Goal: Task Accomplishment & Management: Manage account settings

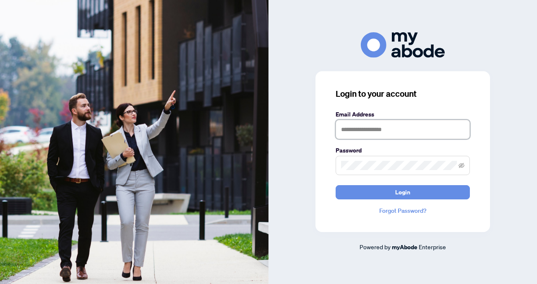
click at [342, 130] on input "text" at bounding box center [403, 129] width 134 height 19
type input "**********"
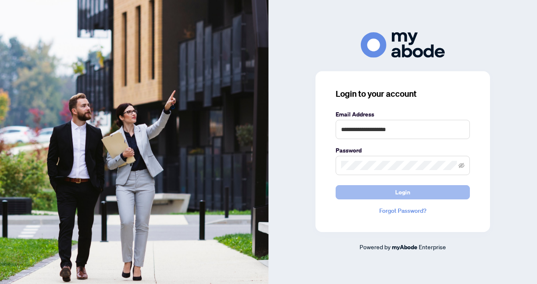
click at [357, 195] on button "Login" at bounding box center [403, 192] width 134 height 14
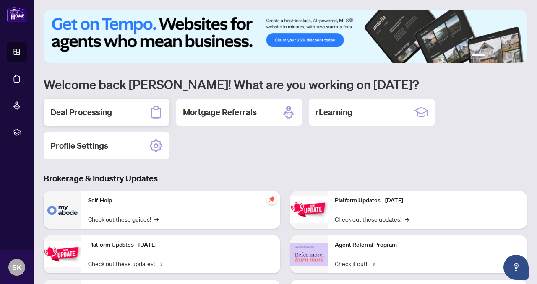
click at [155, 114] on icon at bounding box center [155, 112] width 13 height 13
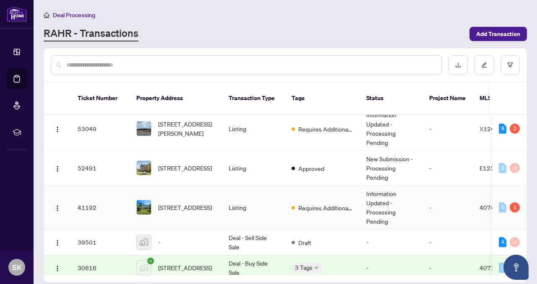
scroll to position [11, 0]
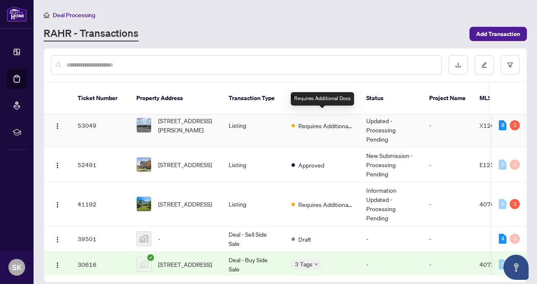
click at [331, 121] on span "Requires Additional Docs" at bounding box center [325, 125] width 55 height 9
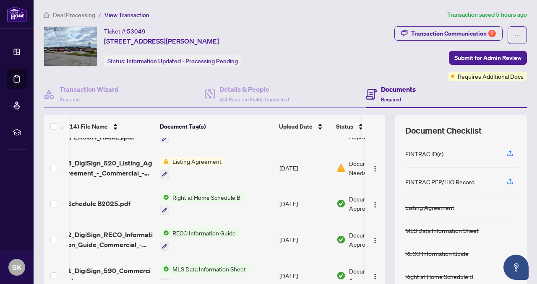
scroll to position [295, 5]
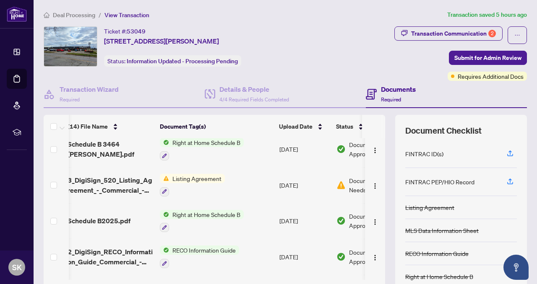
click at [194, 174] on span "Listing Agreement" at bounding box center [197, 178] width 56 height 9
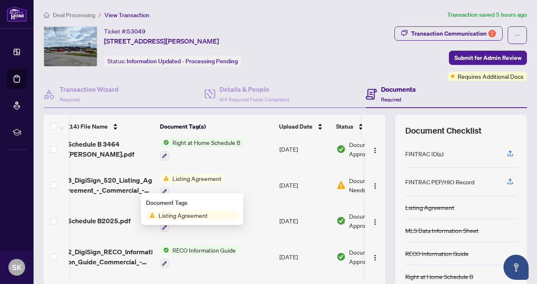
click at [298, 183] on td "[DATE]" at bounding box center [304, 185] width 57 height 36
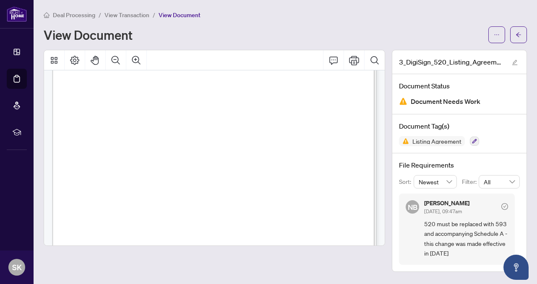
scroll to position [123, 0]
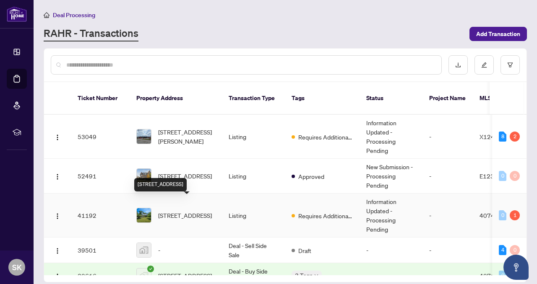
click at [185, 211] on span "[STREET_ADDRESS]" at bounding box center [185, 215] width 54 height 9
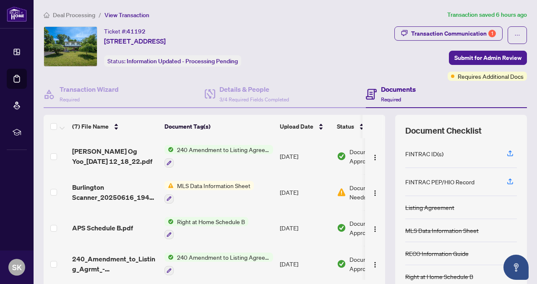
click at [202, 183] on span "MLS Data Information Sheet" at bounding box center [214, 185] width 80 height 9
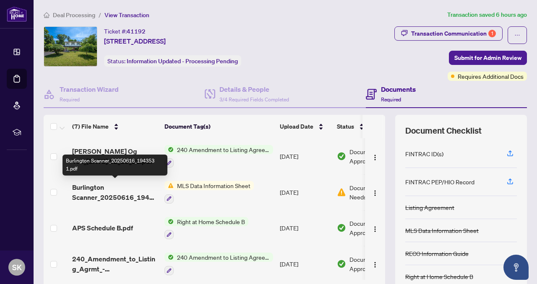
click at [106, 191] on span "Burlington Scanner_20250616_194353 1.pdf" at bounding box center [115, 193] width 86 height 20
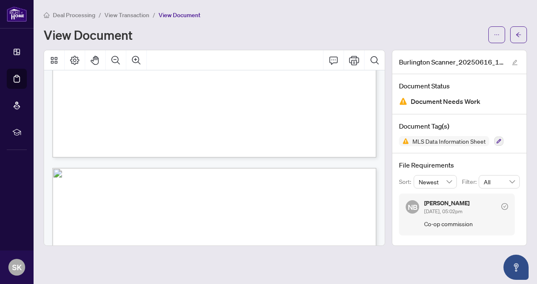
scroll to position [2016, 0]
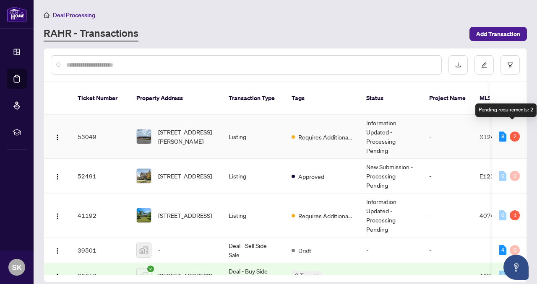
click at [512, 132] on div "2" at bounding box center [515, 137] width 10 height 10
click at [511, 132] on div "2" at bounding box center [515, 137] width 10 height 10
click at [484, 133] on span "X12401255" at bounding box center [497, 137] width 34 height 8
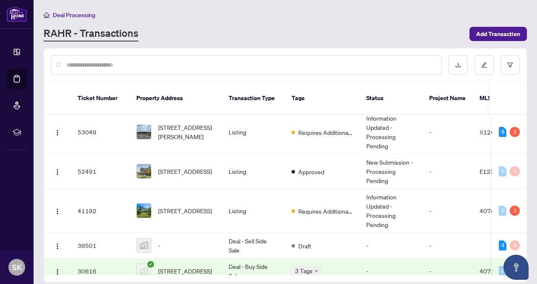
scroll to position [42, 0]
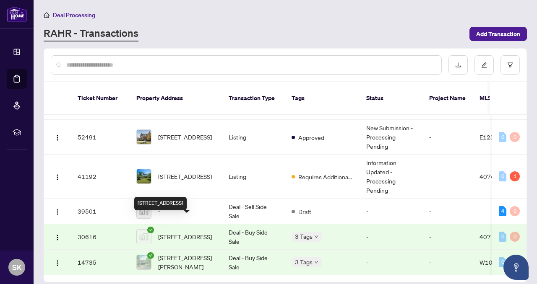
click at [185, 232] on span "[STREET_ADDRESS]" at bounding box center [185, 236] width 54 height 9
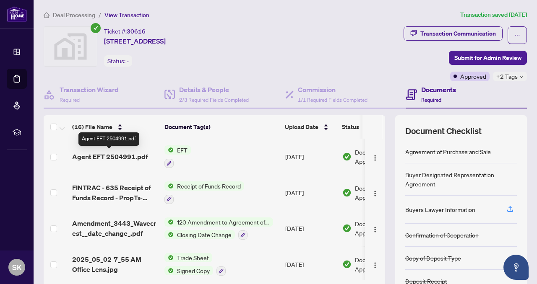
click at [138, 159] on span "Agent EFT 2504991.pdf" at bounding box center [110, 157] width 76 height 10
